Goal: Task Accomplishment & Management: Manage account settings

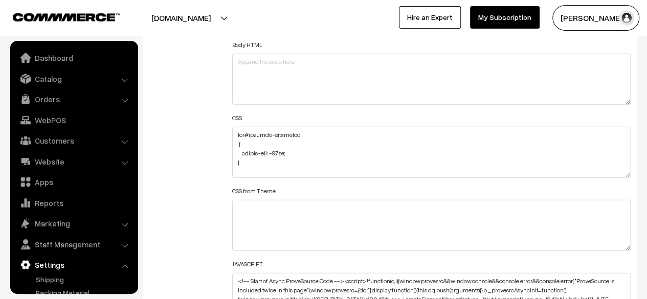
scroll to position [994, 0]
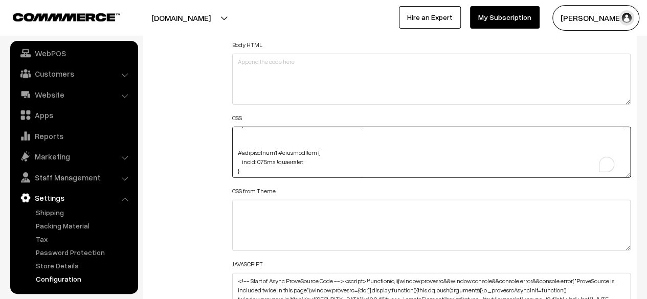
click at [262, 160] on textarea "To enrich screen reader interactions, please activate Accessibility in Grammarl…" at bounding box center [431, 152] width 398 height 51
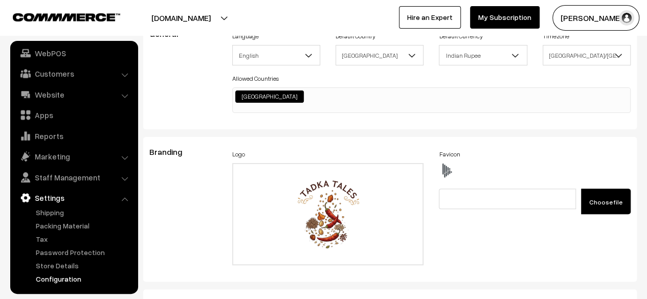
scroll to position [0, 0]
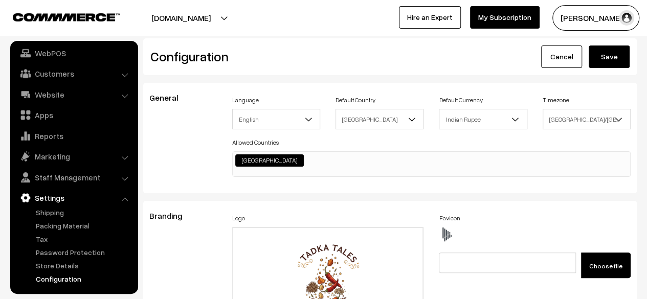
type textarea "div#hotspot-component { margin-top: -41px; } img#homeImg2 { margin-top: -86px; …"
click at [607, 54] on button "Save" at bounding box center [608, 56] width 41 height 22
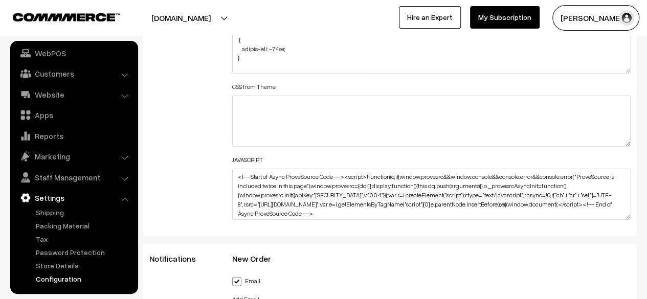
scroll to position [1380, 0]
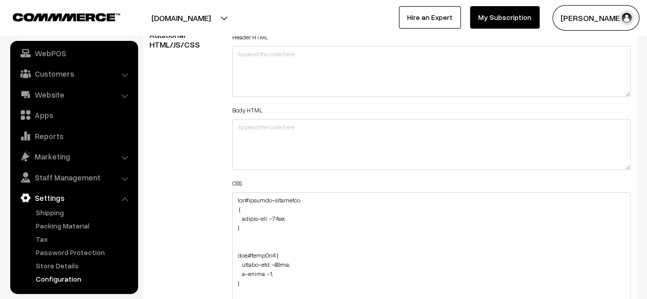
drag, startPoint x: 628, startPoint y: 238, endPoint x: 619, endPoint y: 308, distance: 71.0
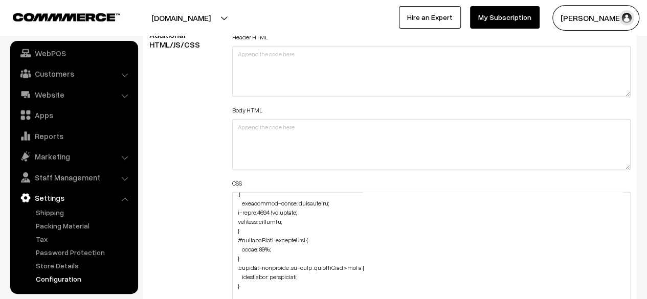
scroll to position [959, 0]
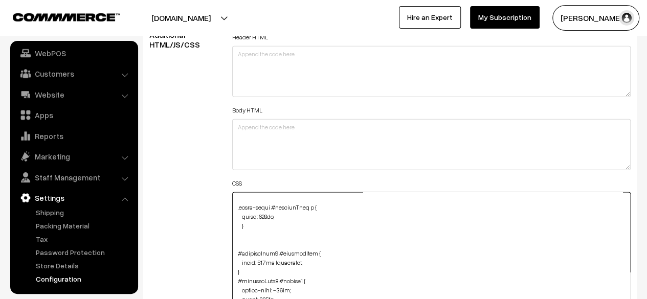
click at [307, 261] on textarea at bounding box center [431, 252] width 398 height 121
paste textarea "width: 250px !important; margin-left: 35px"
drag, startPoint x: 314, startPoint y: 269, endPoint x: 238, endPoint y: 271, distance: 75.7
click at [238, 271] on textarea "To enrich screen reader interactions, please activate Accessibility in Grammarl…" at bounding box center [431, 252] width 398 height 121
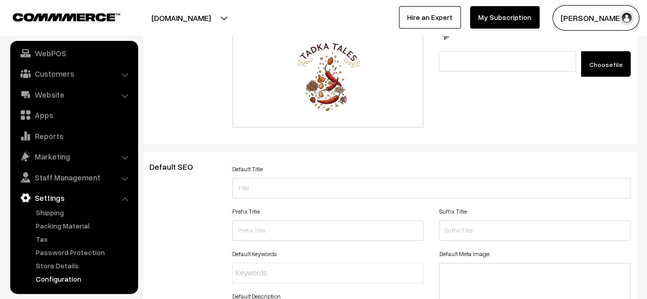
scroll to position [0, 0]
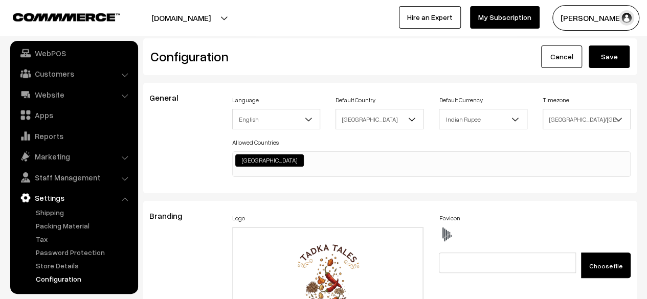
type textarea "div#hotspot-component { margin-top: -41px; } img#homeImg2 { margin-top: -86px; …"
click at [595, 58] on button "Save" at bounding box center [608, 56] width 41 height 22
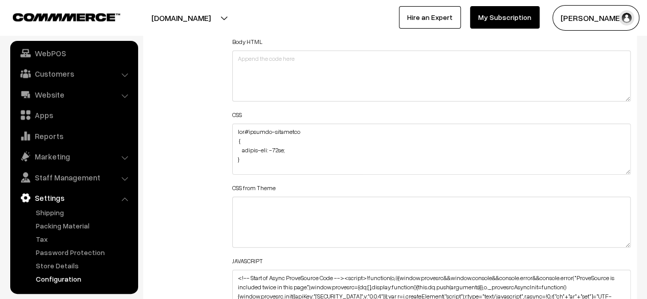
scroll to position [1278, 0]
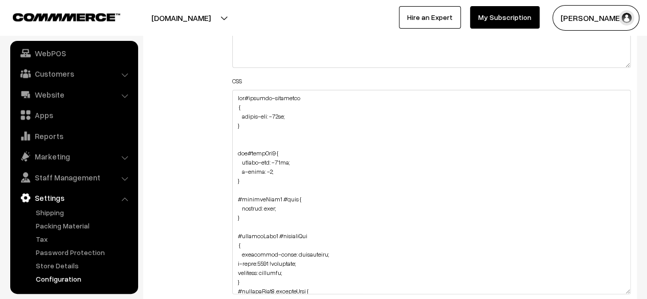
drag, startPoint x: 629, startPoint y: 137, endPoint x: 602, endPoint y: 293, distance: 158.1
click at [602, 293] on textarea at bounding box center [431, 192] width 398 height 204
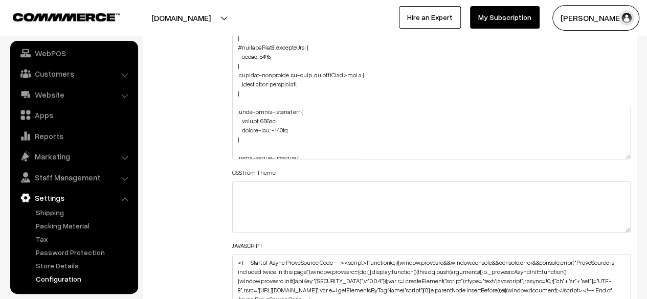
scroll to position [1399, 0]
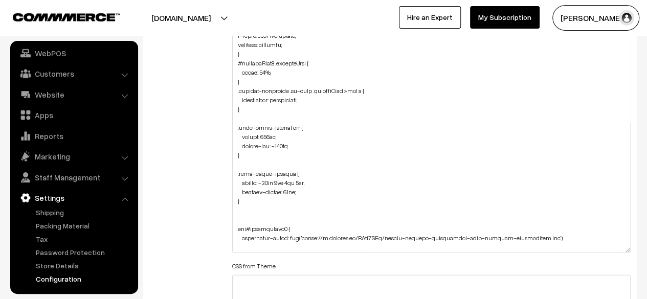
drag, startPoint x: 626, startPoint y: 169, endPoint x: 610, endPoint y: 246, distance: 79.2
click at [610, 246] on textarea at bounding box center [431, 110] width 398 height 285
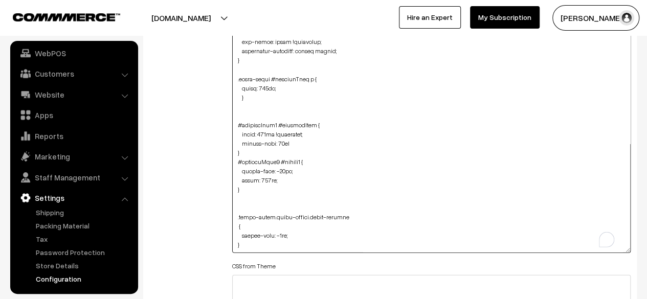
scroll to position [872, 0]
drag, startPoint x: 252, startPoint y: 236, endPoint x: 226, endPoint y: 205, distance: 40.6
click at [226, 205] on div "Header HTML Body HTML CSS CSS from Theme JAVASCRIPT <!-- Start of Async ProveSo…" at bounding box center [431, 105] width 414 height 599
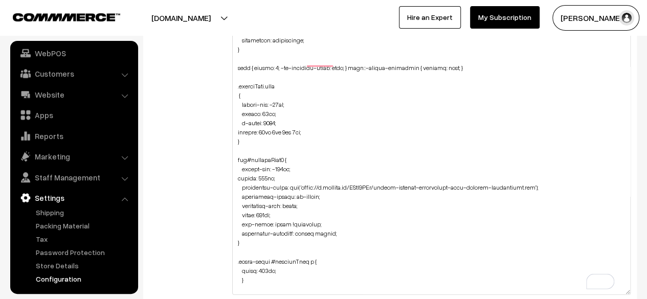
scroll to position [0, 0]
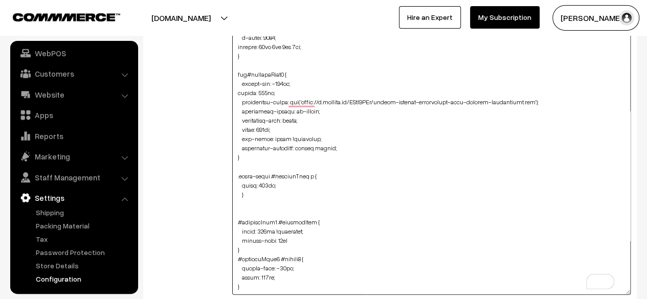
click at [258, 264] on textarea "To enrich screen reader interactions, please activate Accessibility in Grammarl…" at bounding box center [431, 152] width 398 height 285
paste textarea ".product-animation .wishlist-section { position: absolute; right: 40px; top: 5p…"
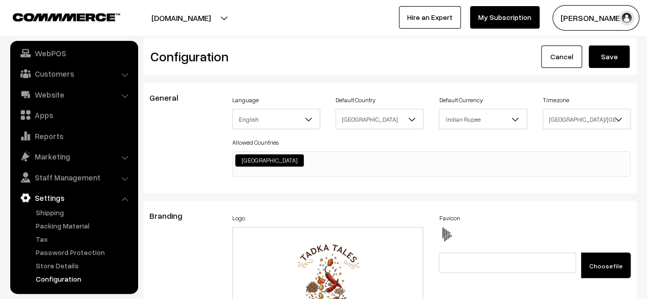
type textarea "div#hotspot-component { margin-top: -41px; } img#homeImg2 { margin-top: -86px; …"
click at [618, 55] on button "Save" at bounding box center [608, 56] width 41 height 22
